Goal: Check status: Check status

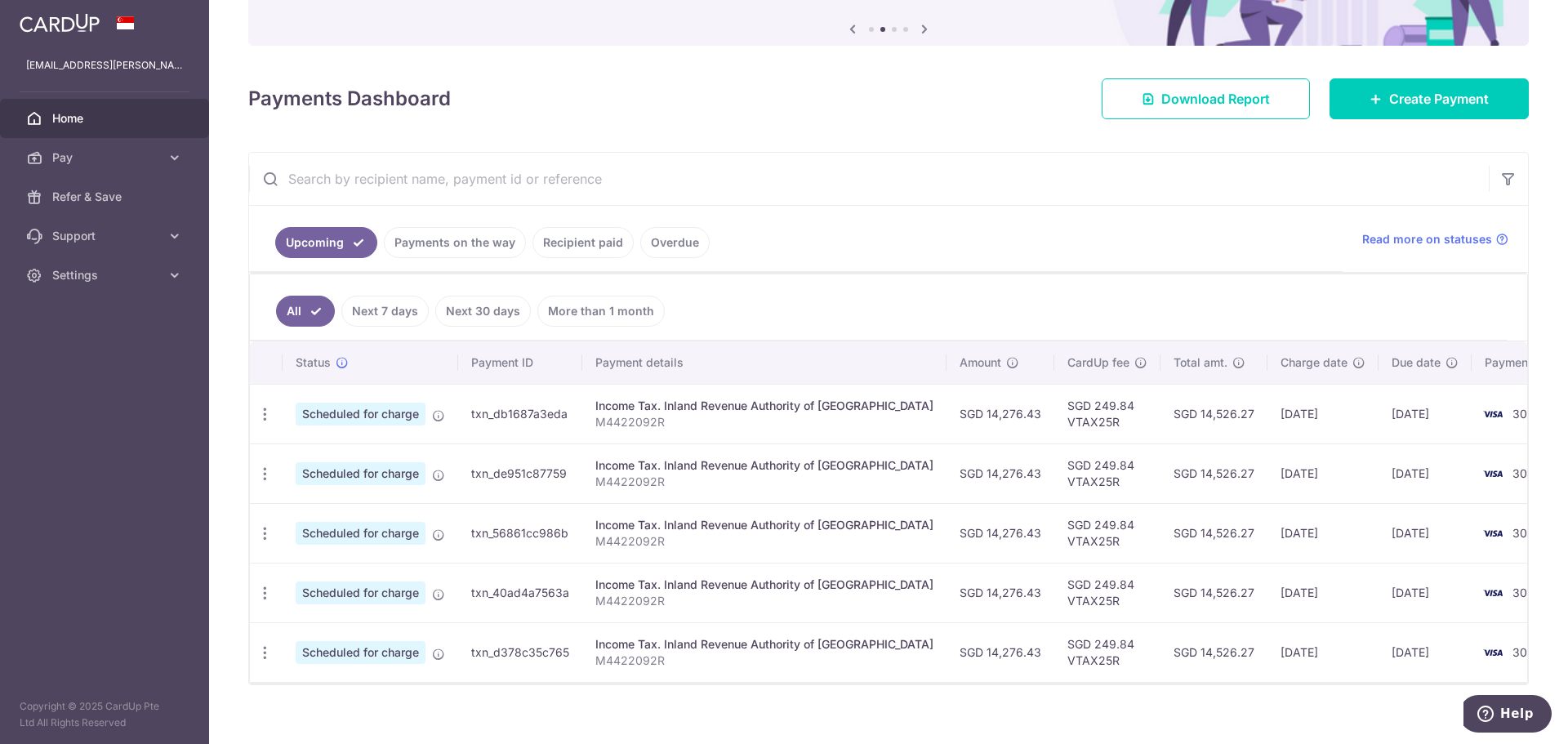
scroll to position [189, 0]
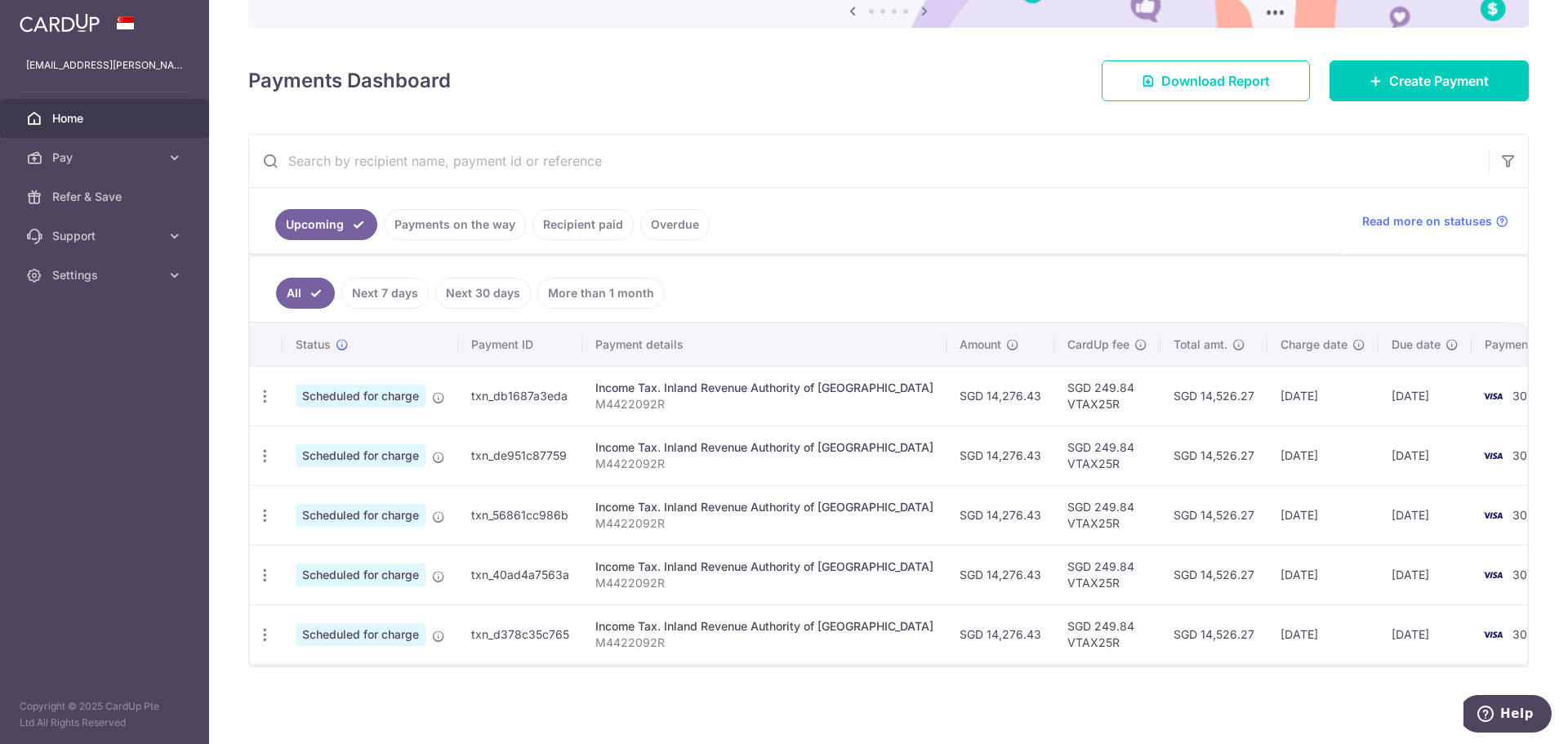
click at [905, 83] on div "Payments Dashboard Download Report Create Payment" at bounding box center [888, 77] width 1280 height 47
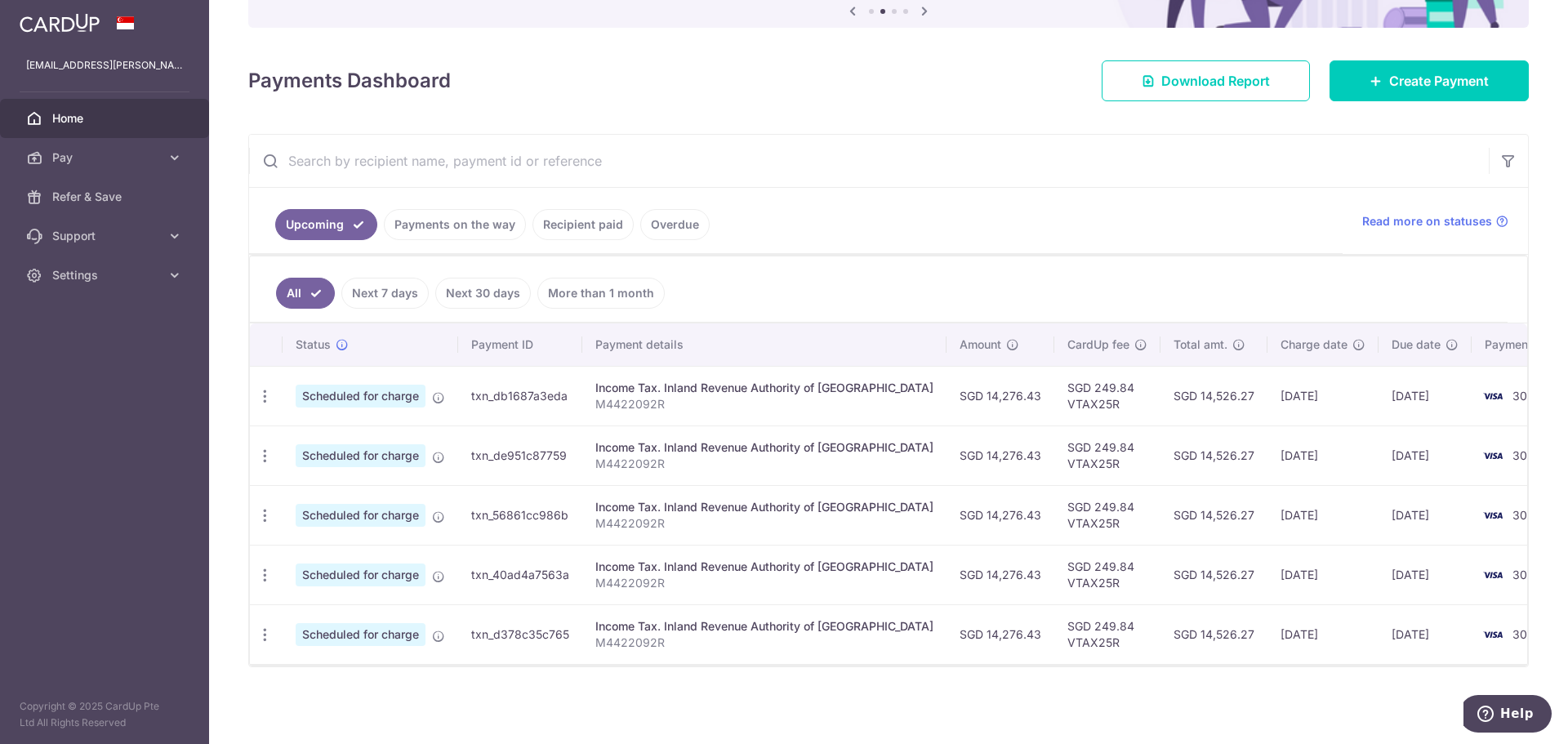
click at [597, 227] on link "Recipient paid" at bounding box center [583, 224] width 101 height 31
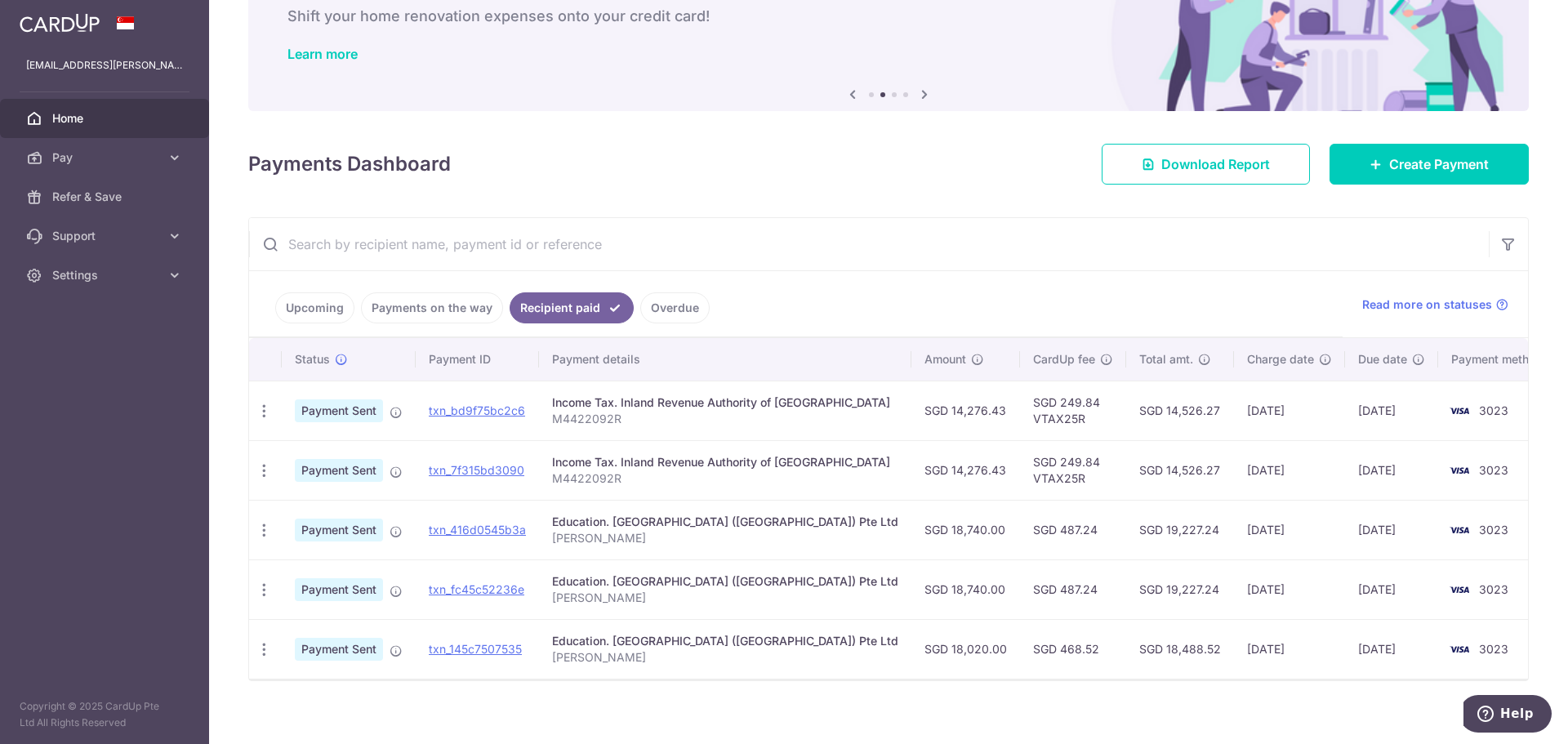
scroll to position [112, 0]
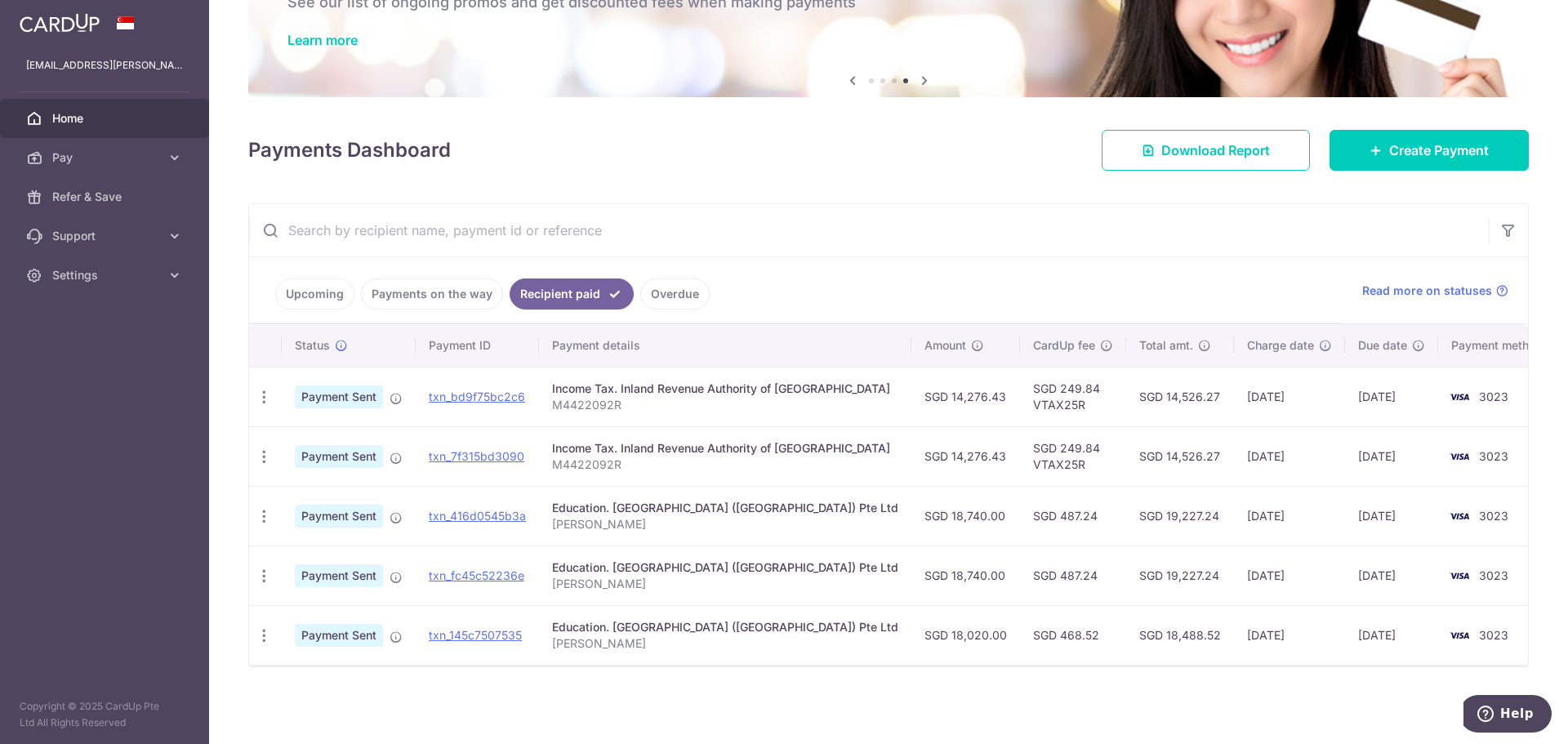
click at [451, 301] on link "Payments on the way" at bounding box center [432, 294] width 142 height 31
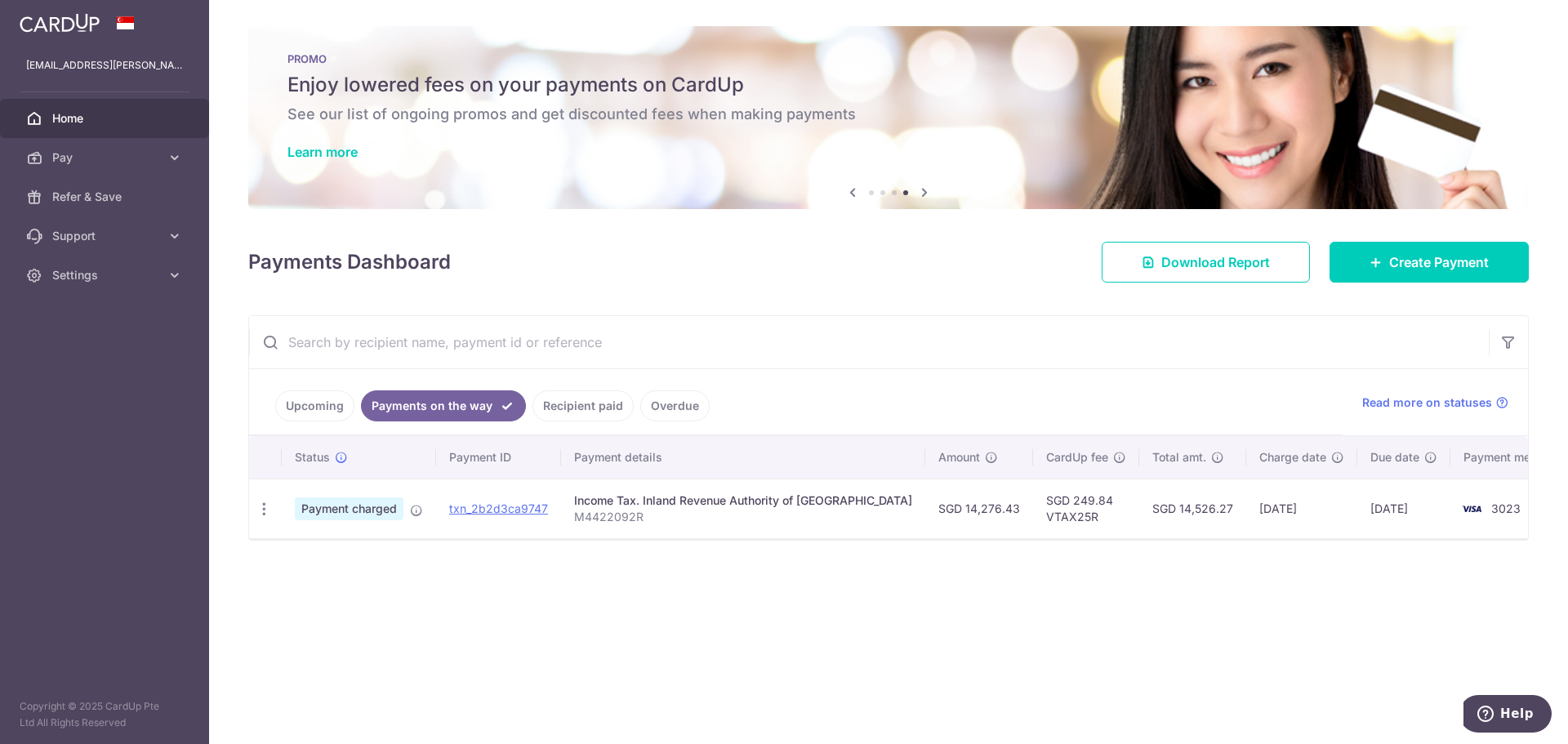
click at [313, 400] on link "Upcoming" at bounding box center [314, 406] width 79 height 31
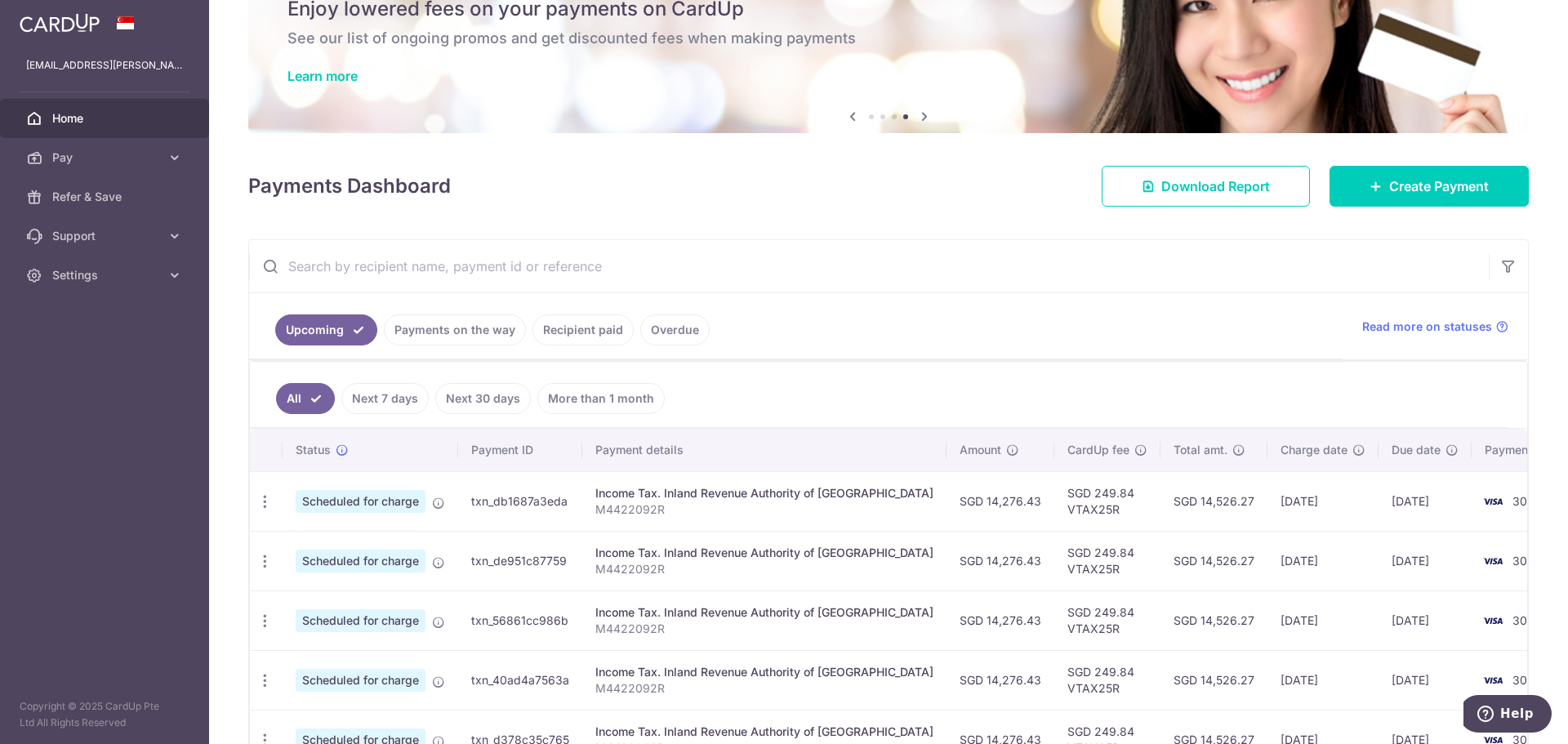
scroll to position [189, 0]
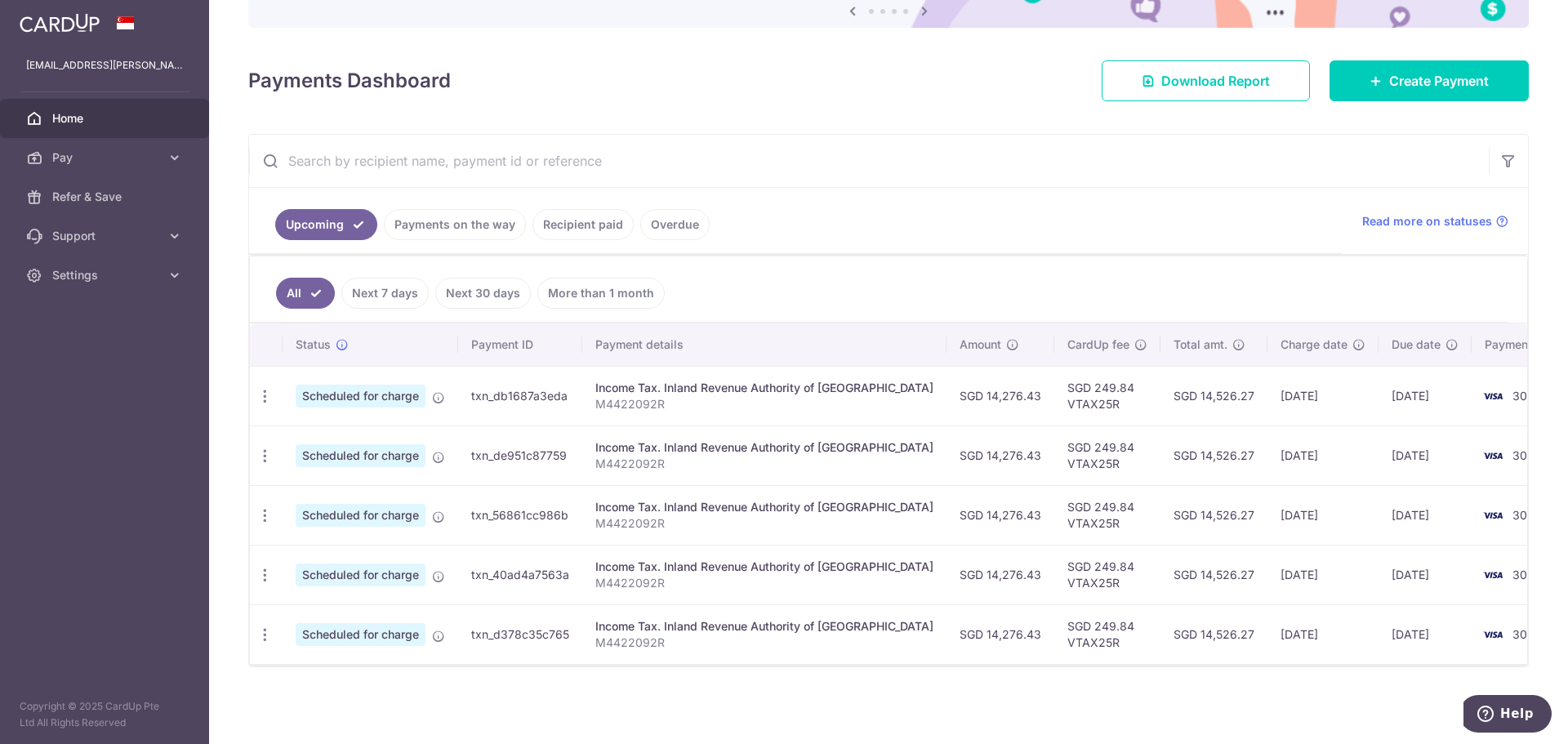
click at [662, 213] on link "Overdue" at bounding box center [675, 224] width 69 height 31
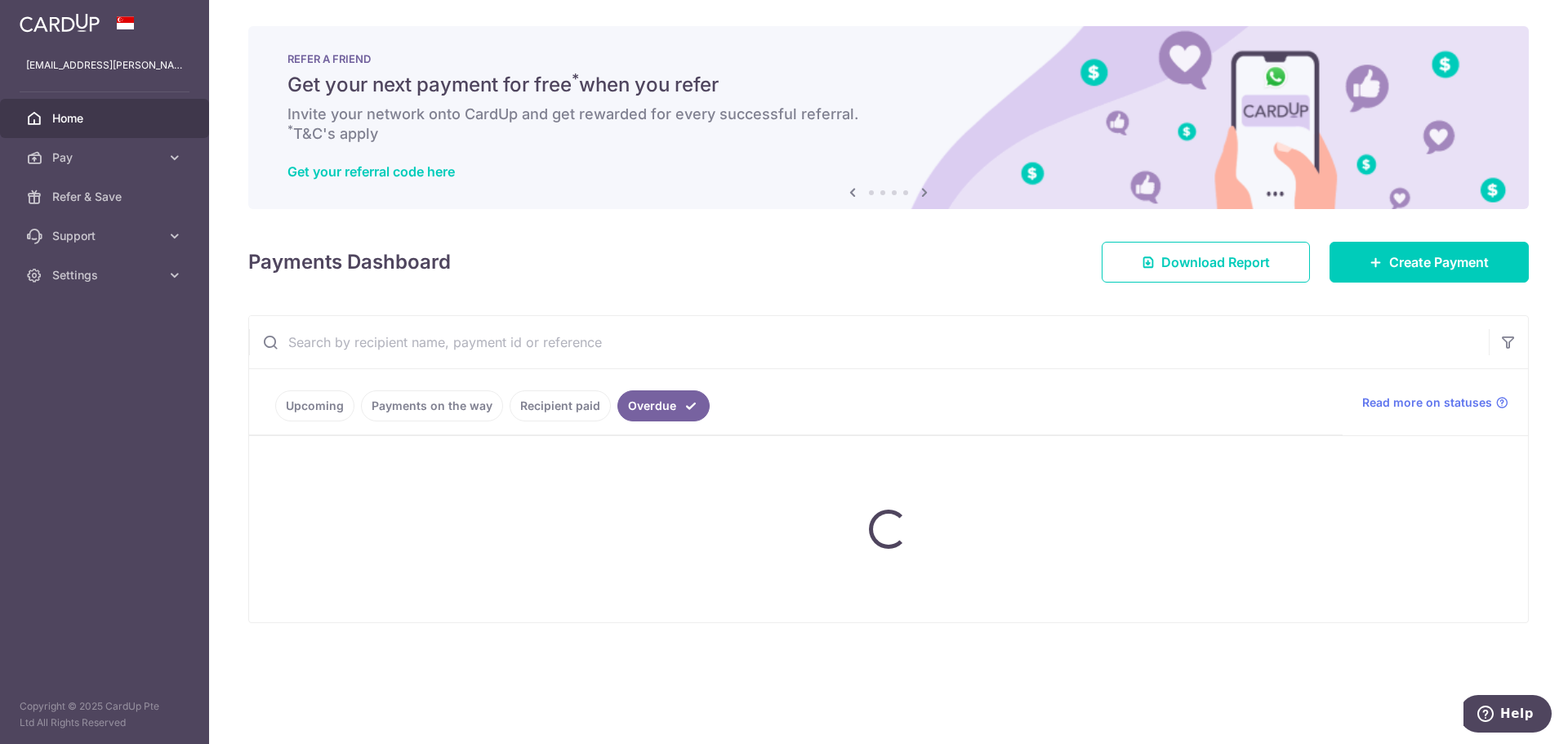
scroll to position [0, 0]
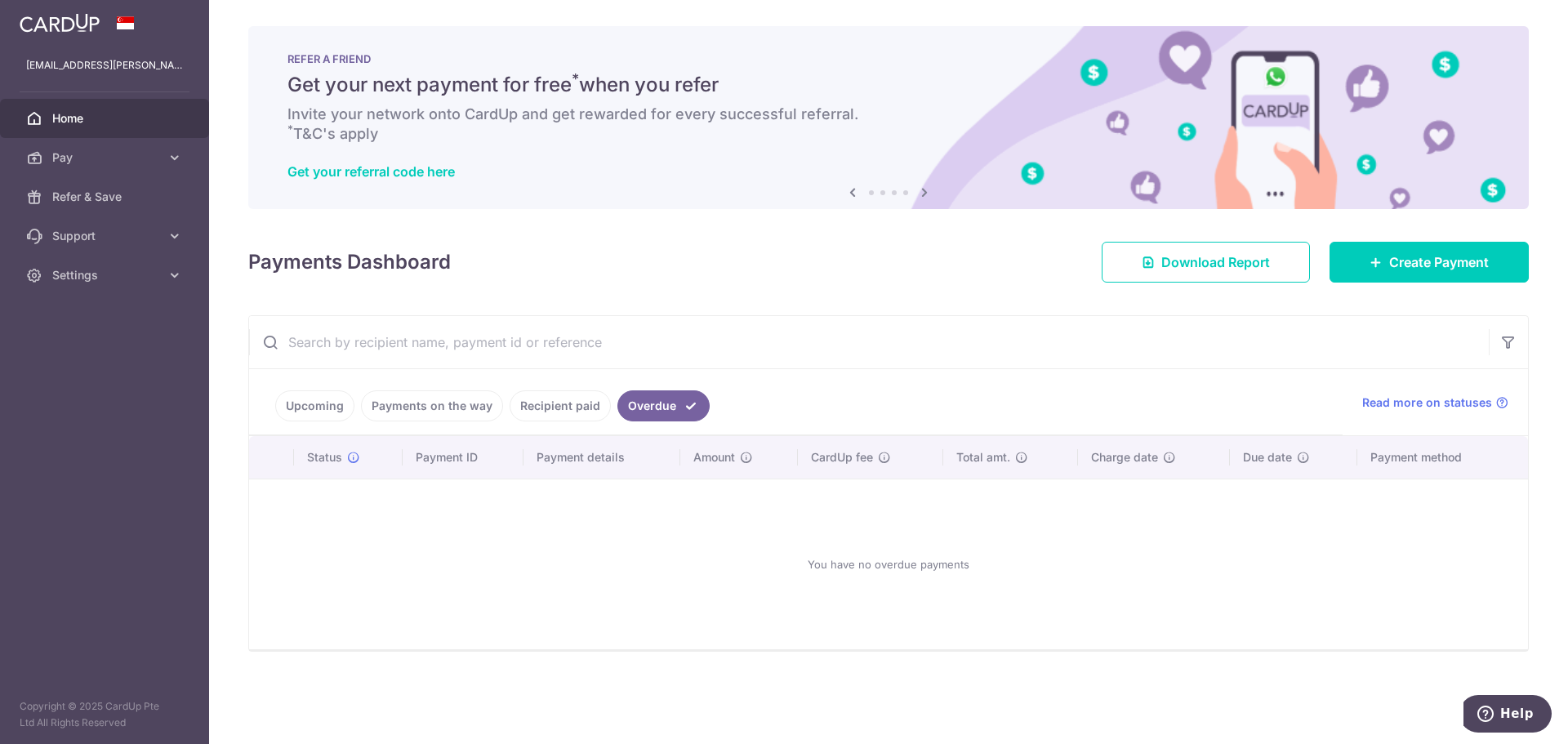
click at [82, 112] on span "Home" at bounding box center [106, 118] width 108 height 16
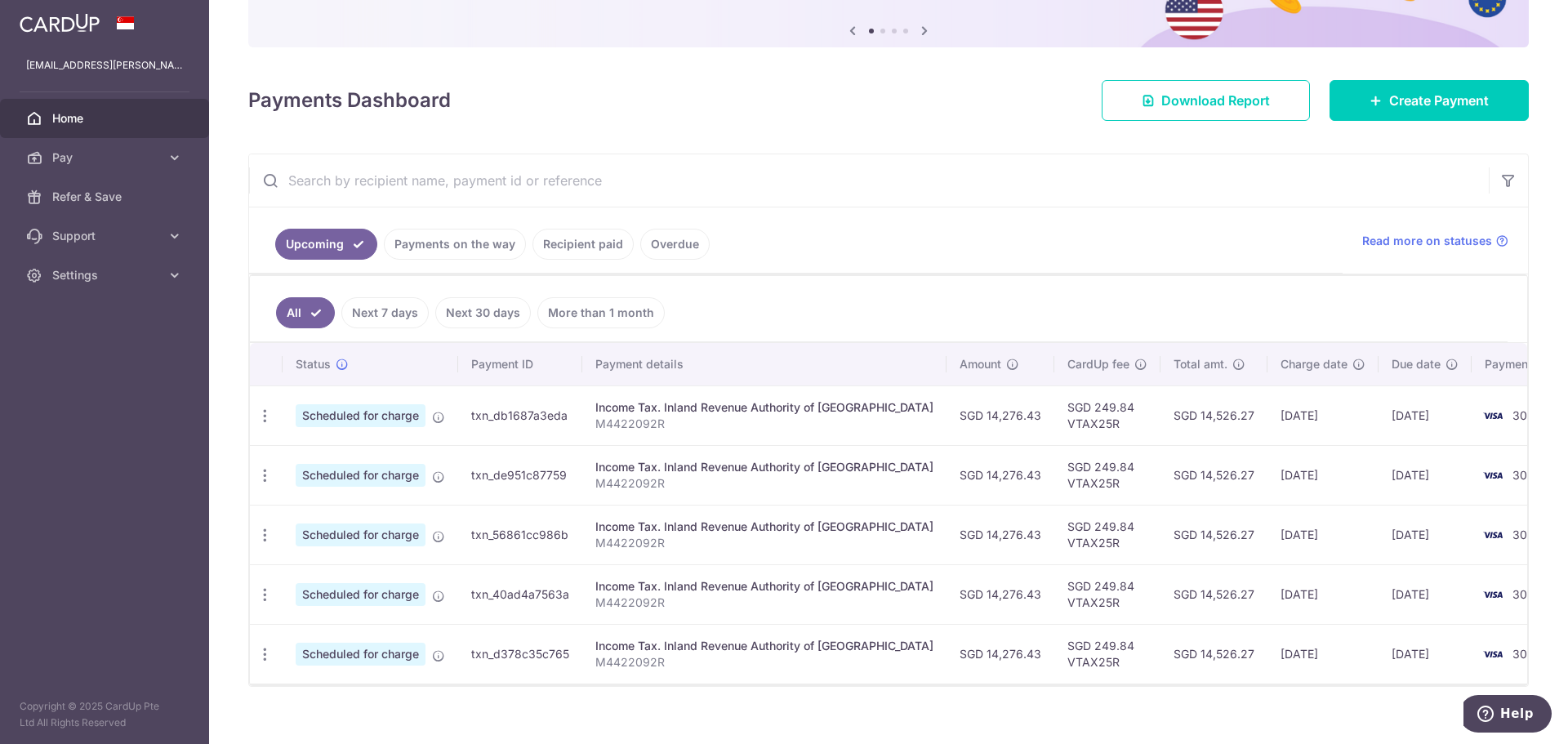
scroll to position [164, 0]
